Goal: Transaction & Acquisition: Subscribe to service/newsletter

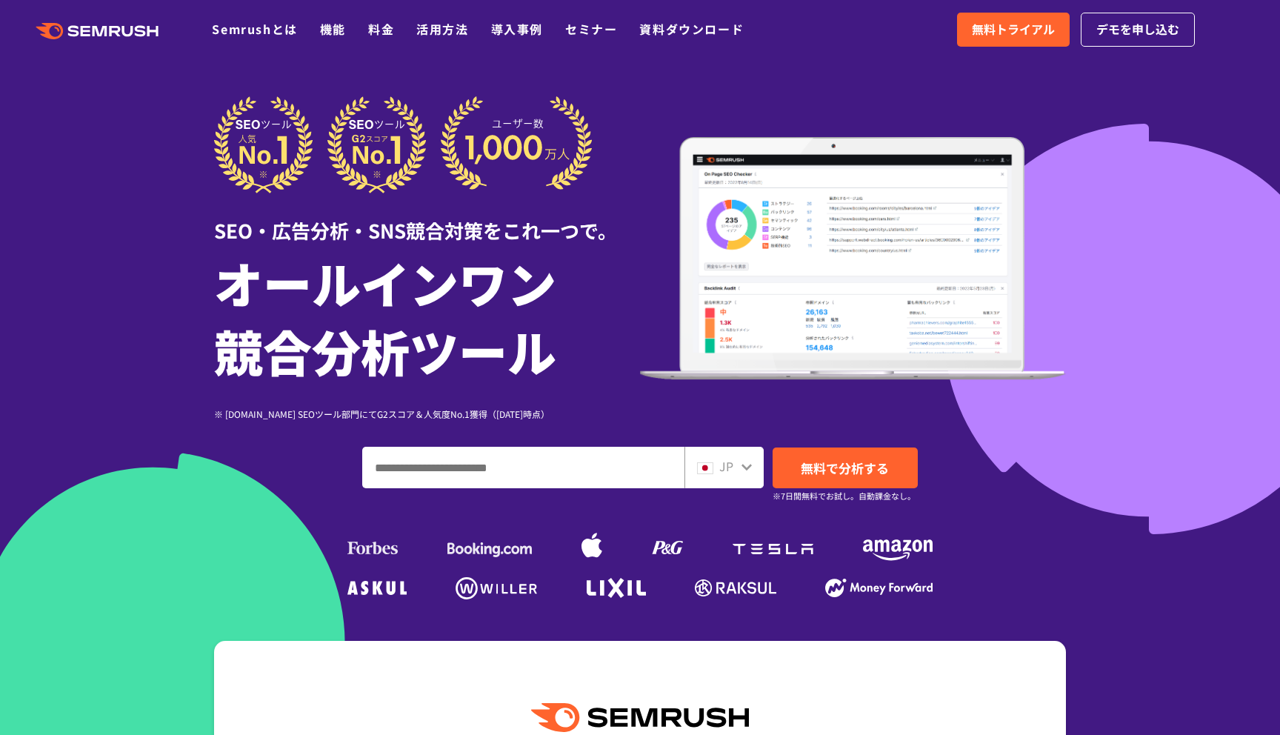
click at [261, 87] on div at bounding box center [640, 413] width 1280 height 826
click at [384, 30] on link "料金" at bounding box center [381, 29] width 26 height 18
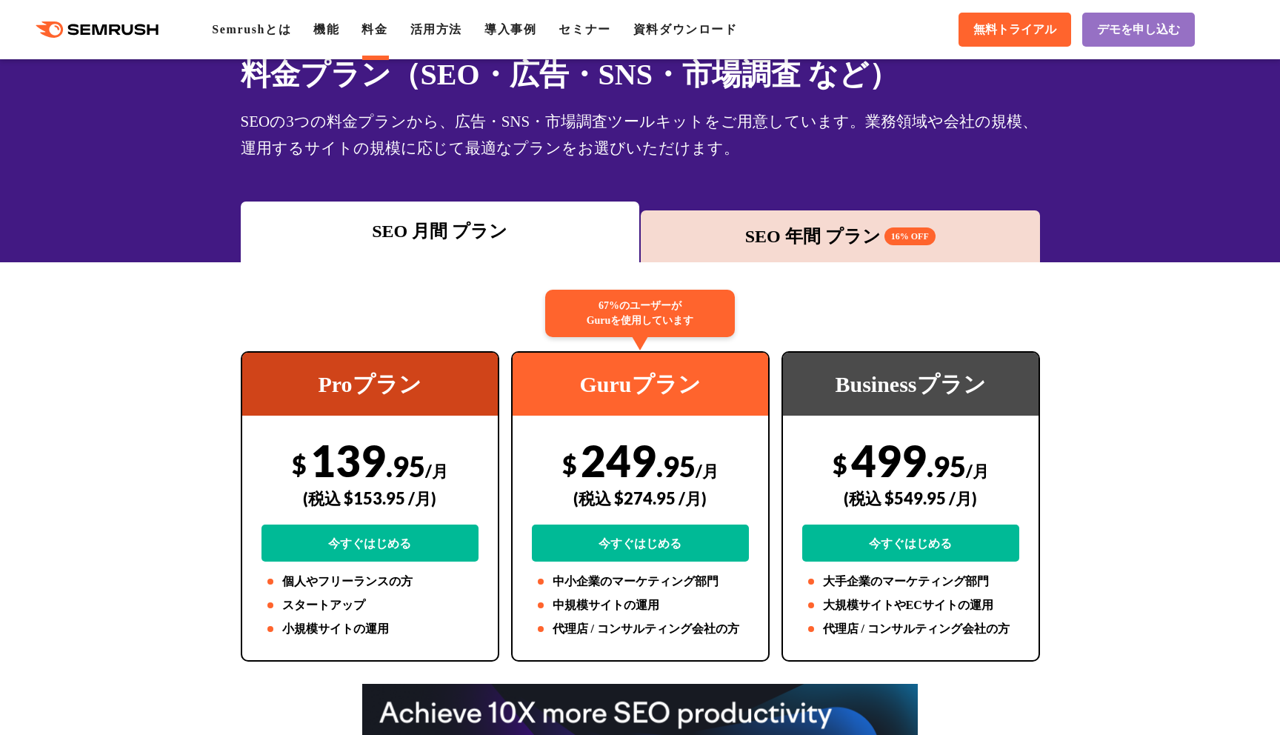
scroll to position [78, 0]
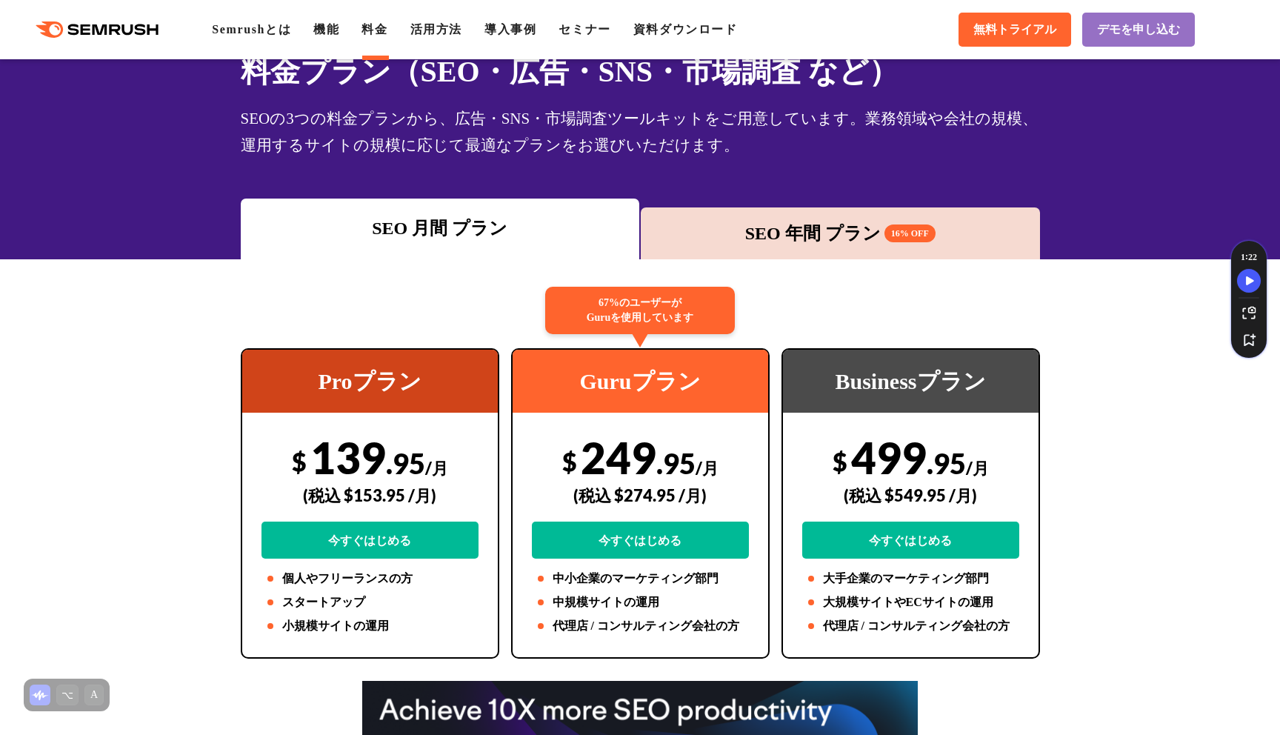
click at [758, 248] on div "SEO 年間 プラン 16% OFF" at bounding box center [840, 233] width 399 height 52
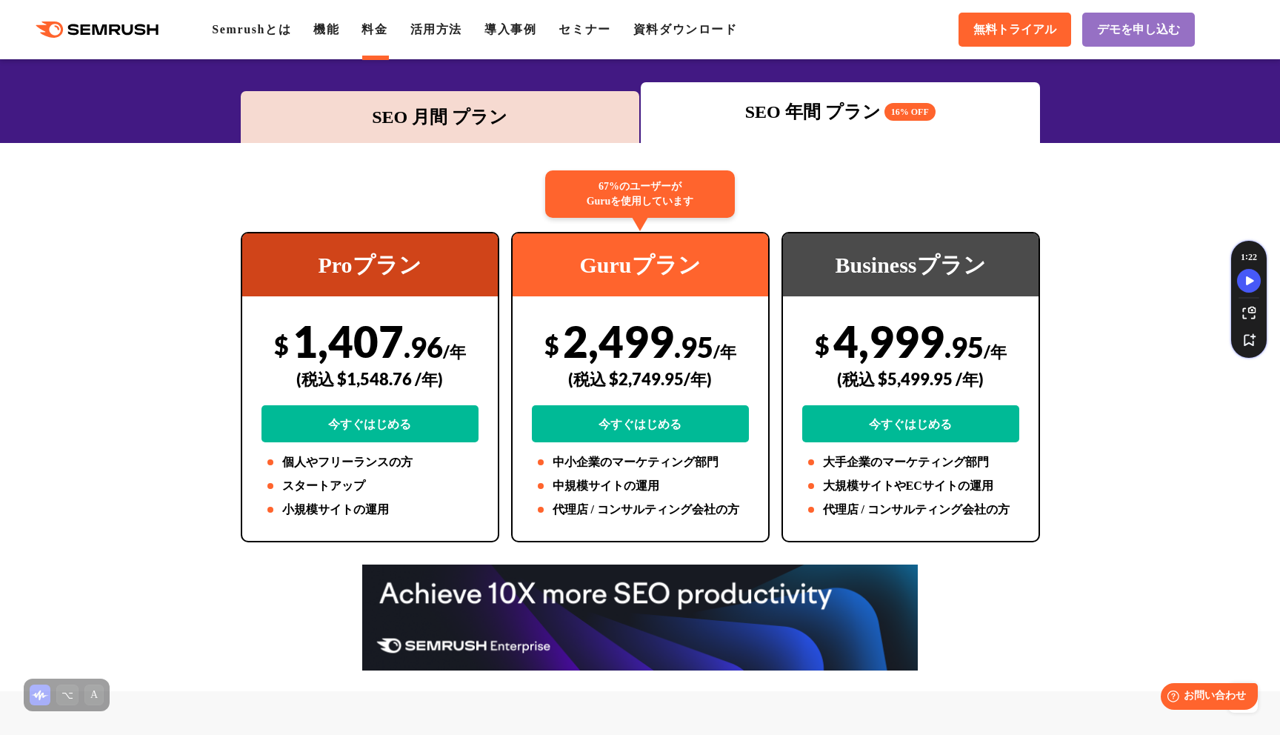
scroll to position [0, 0]
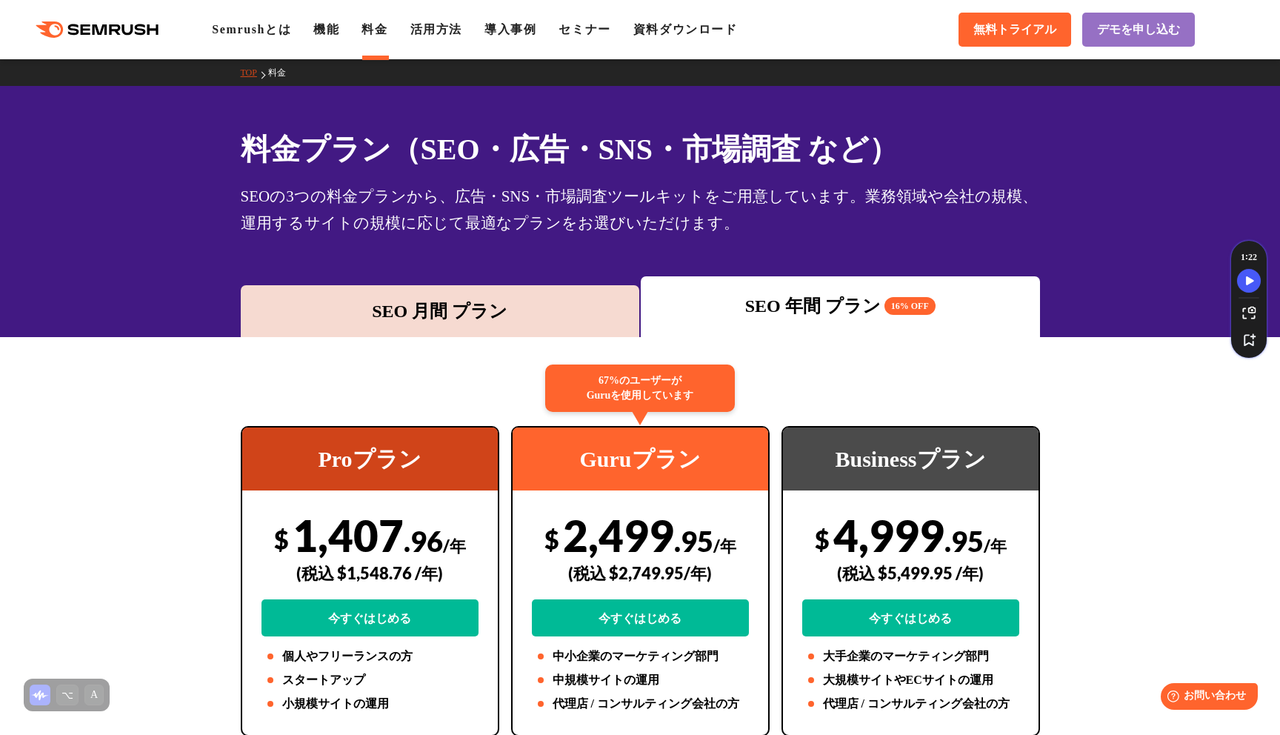
click at [531, 311] on div "SEO 月間 プラン" at bounding box center [440, 311] width 385 height 27
